Goal: Task Accomplishment & Management: Complete application form

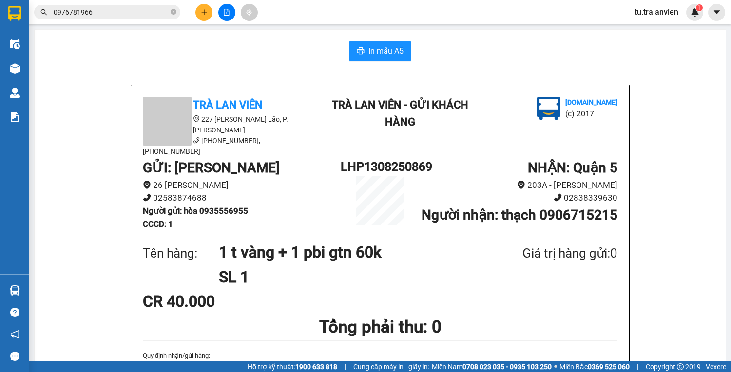
click at [206, 12] on icon "plus" at bounding box center [204, 12] width 7 height 7
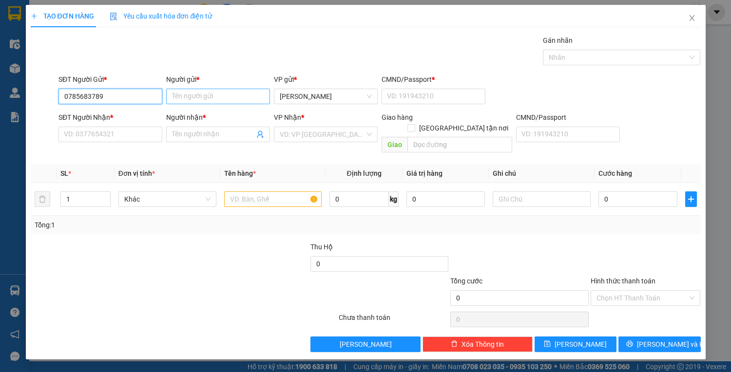
type input "0785683789"
click at [193, 96] on input "Người gửi *" at bounding box center [218, 97] width 104 height 16
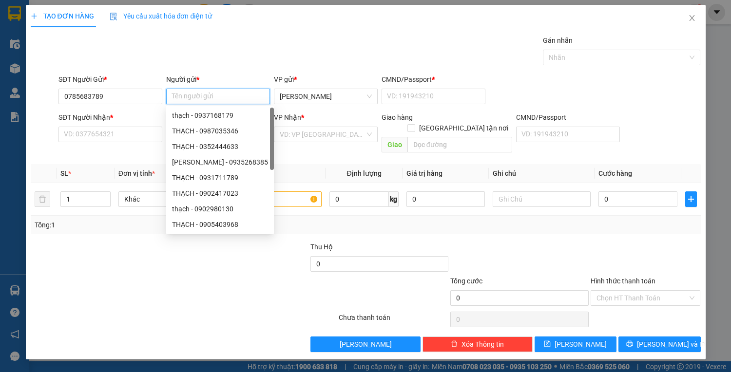
type input "d"
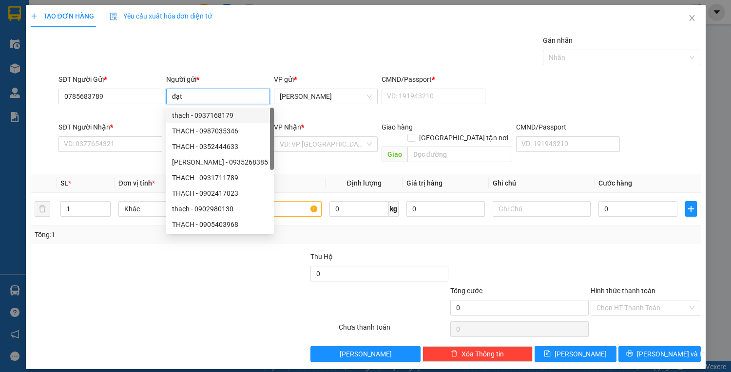
type input "đạt"
click at [122, 143] on div "SĐT Người Nhận * VD: 0377654321" at bounding box center [110, 139] width 104 height 34
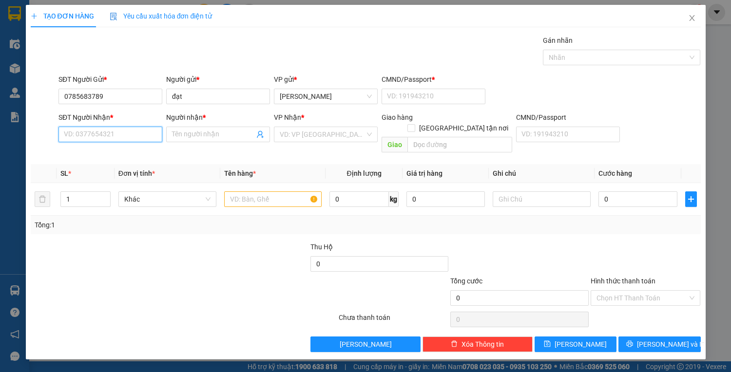
click at [133, 140] on input "SĐT Người Nhận *" at bounding box center [110, 135] width 104 height 16
type input "0902627189"
click at [225, 129] on input "Người nhận *" at bounding box center [213, 134] width 82 height 11
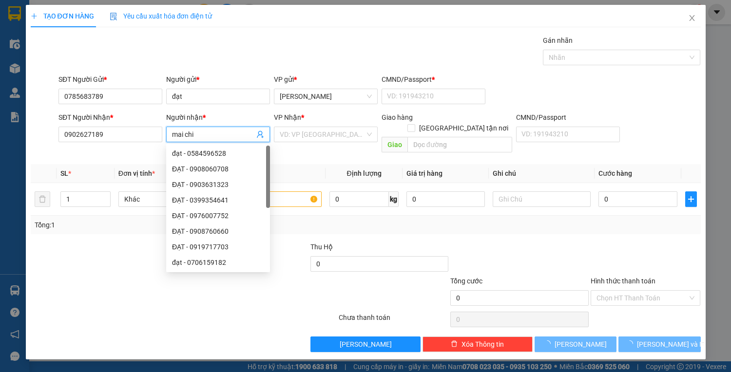
type input "mai chi"
click at [285, 125] on div "VP Nhận *" at bounding box center [326, 119] width 104 height 15
drag, startPoint x: 287, startPoint y: 127, endPoint x: 296, endPoint y: 141, distance: 16.5
click at [287, 130] on input "search" at bounding box center [322, 134] width 85 height 15
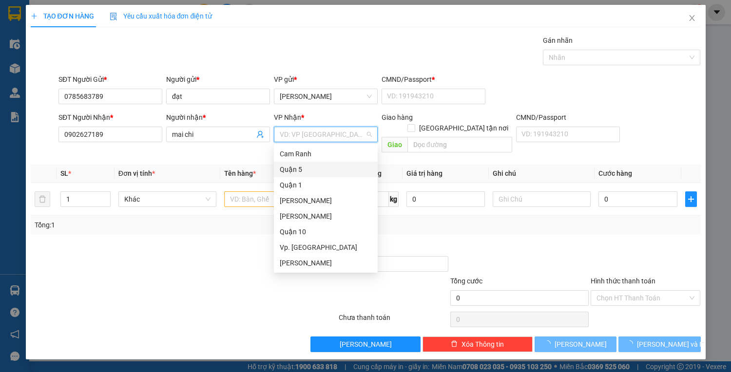
click at [299, 173] on div "Quận 5" at bounding box center [326, 169] width 92 height 11
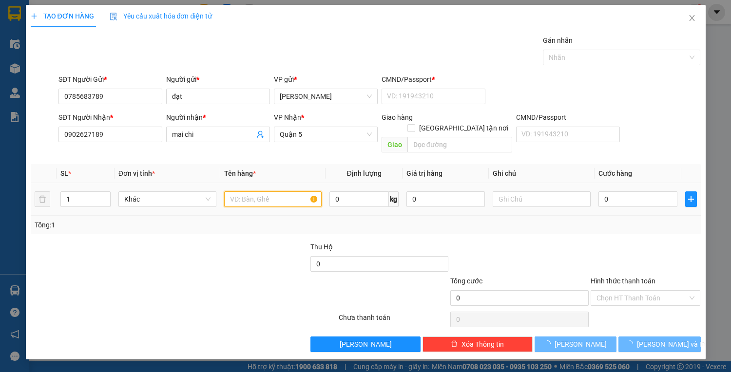
click at [272, 191] on input "text" at bounding box center [273, 199] width 98 height 16
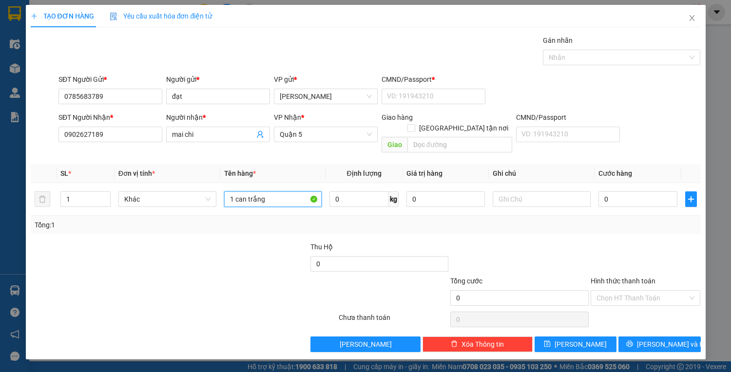
type input "1 can trắng"
click at [448, 104] on div "CMND/Passport * VD: [PASSPORT]" at bounding box center [434, 91] width 104 height 34
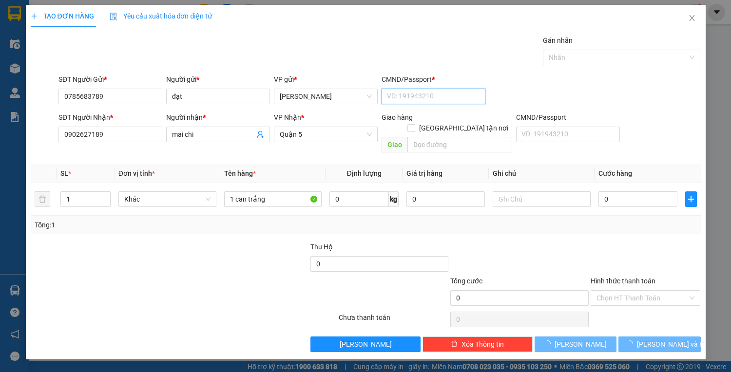
click at [445, 99] on input "CMND/Passport *" at bounding box center [434, 97] width 104 height 16
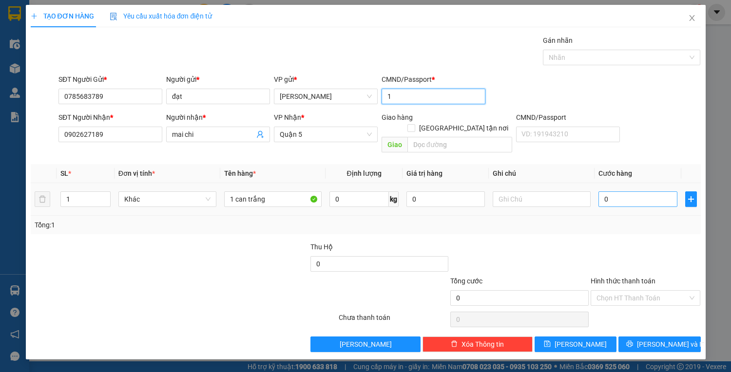
type input "1"
click at [630, 191] on input "0" at bounding box center [637, 199] width 78 height 16
type input "30"
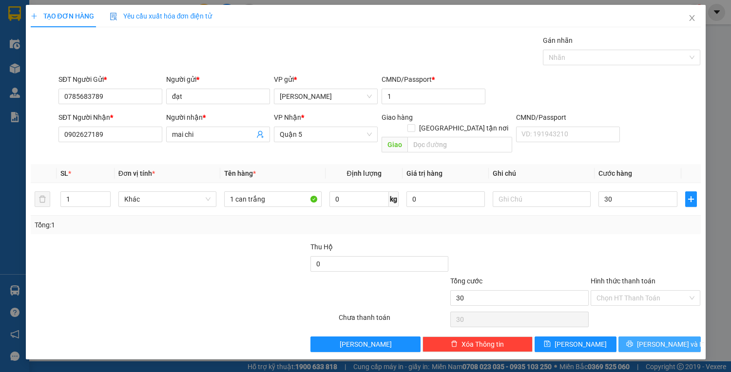
type input "30.000"
click at [649, 337] on button "[PERSON_NAME] và In" at bounding box center [659, 345] width 82 height 16
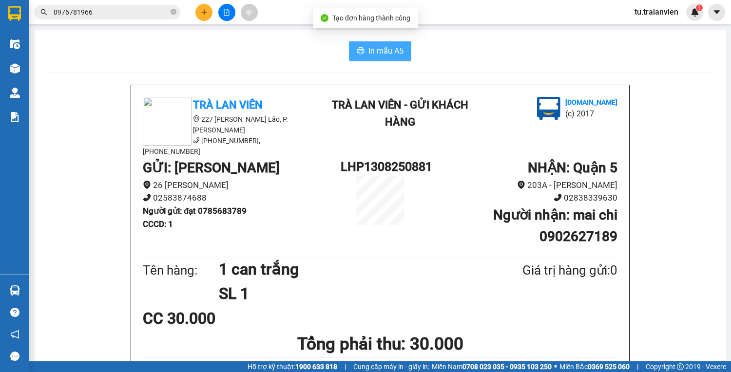
click at [390, 53] on span "In mẫu A5" at bounding box center [385, 51] width 35 height 12
